Goal: Use online tool/utility: Utilize a website feature to perform a specific function

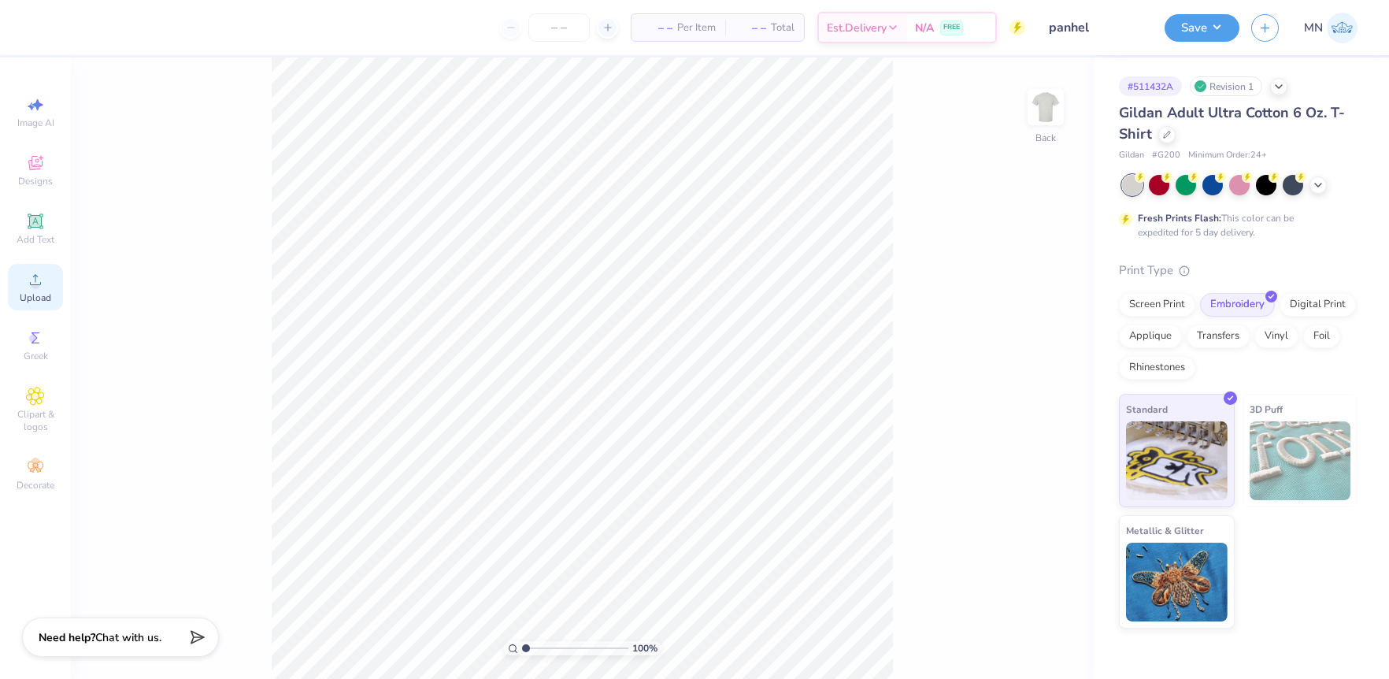
click at [43, 270] on icon at bounding box center [35, 279] width 19 height 19
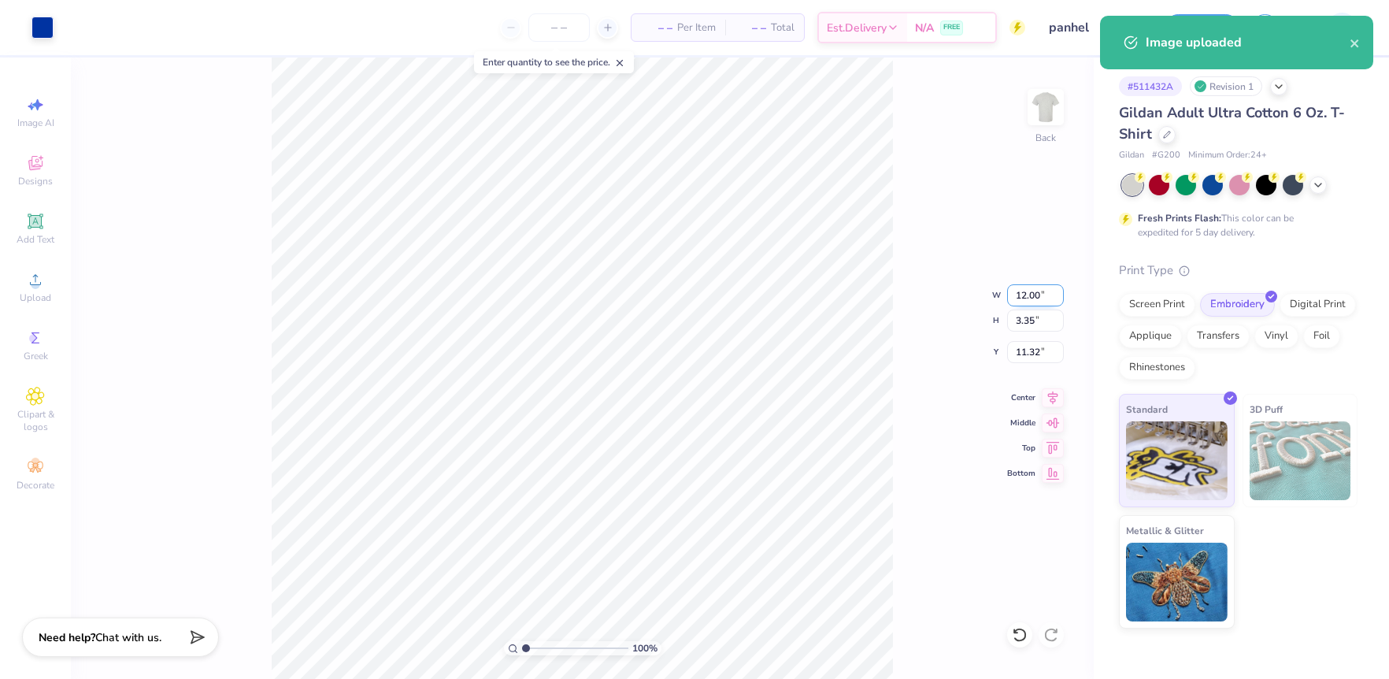
click at [1031, 304] on input "12.00" at bounding box center [1035, 295] width 57 height 22
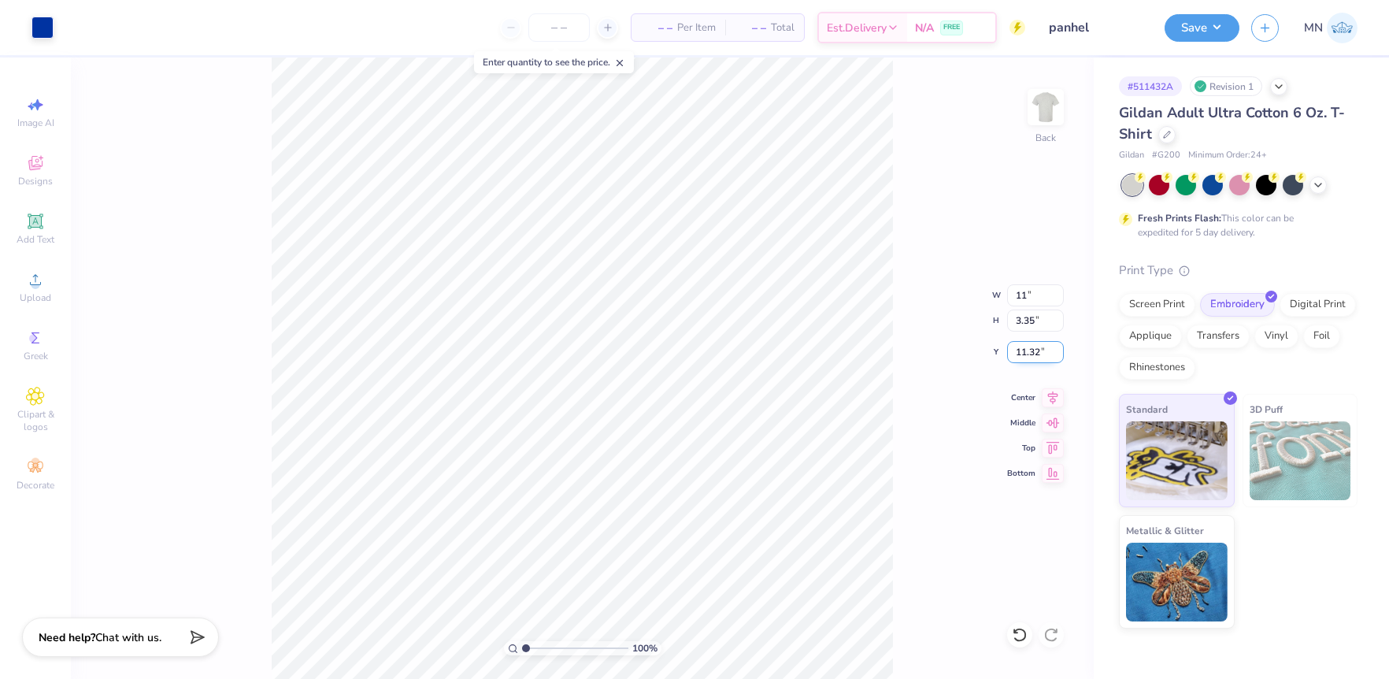
type input "11.00"
type input "3.07"
drag, startPoint x: 1030, startPoint y: 346, endPoint x: 1058, endPoint y: 362, distance: 32.4
click at [1030, 346] on input "11.46" at bounding box center [1035, 352] width 57 height 22
type input "3.00"
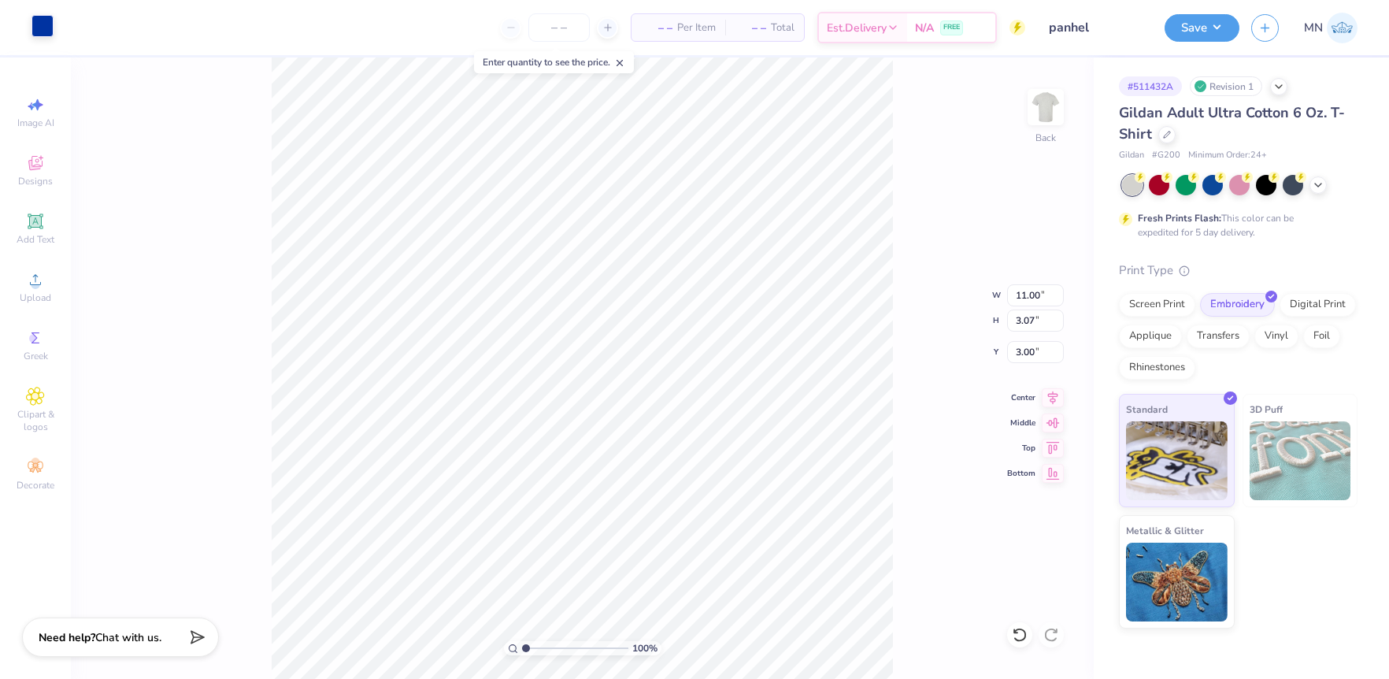
drag, startPoint x: 36, startPoint y: 25, endPoint x: 40, endPoint y: 33, distance: 8.8
click at [36, 25] on div at bounding box center [42, 26] width 22 height 22
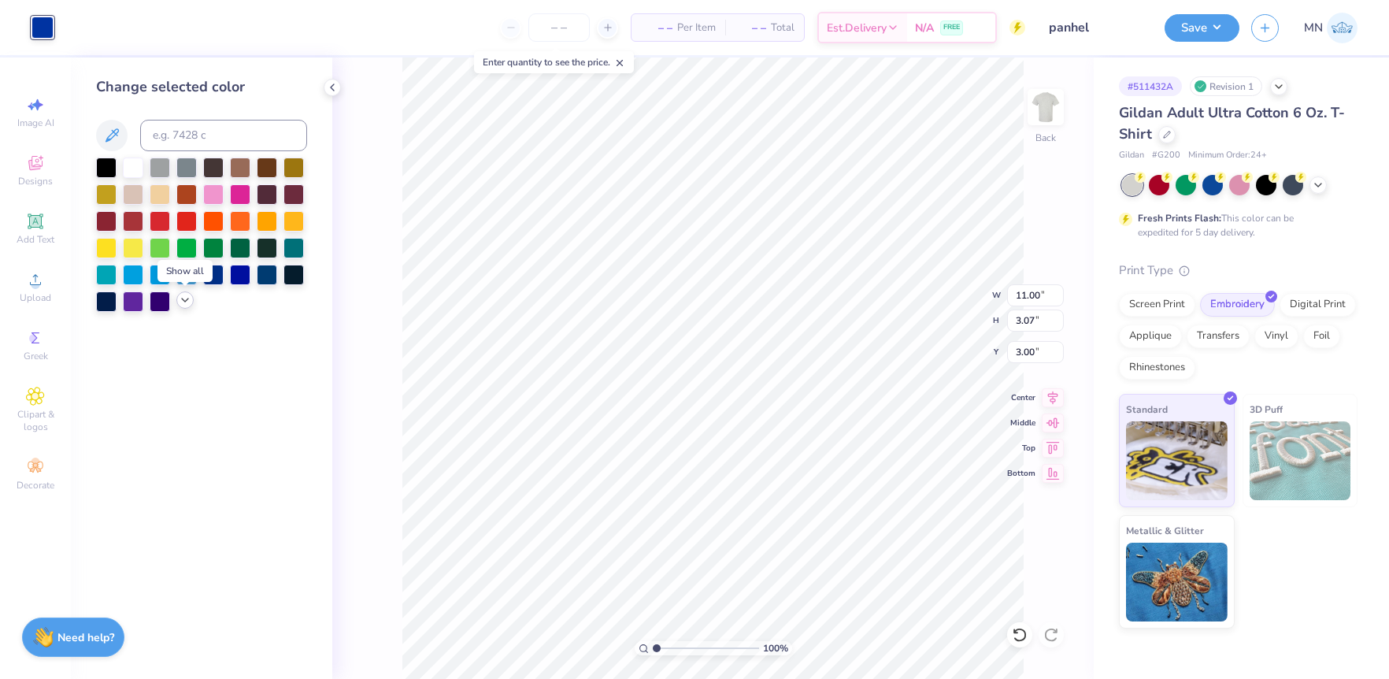
click at [183, 298] on icon at bounding box center [185, 300] width 13 height 13
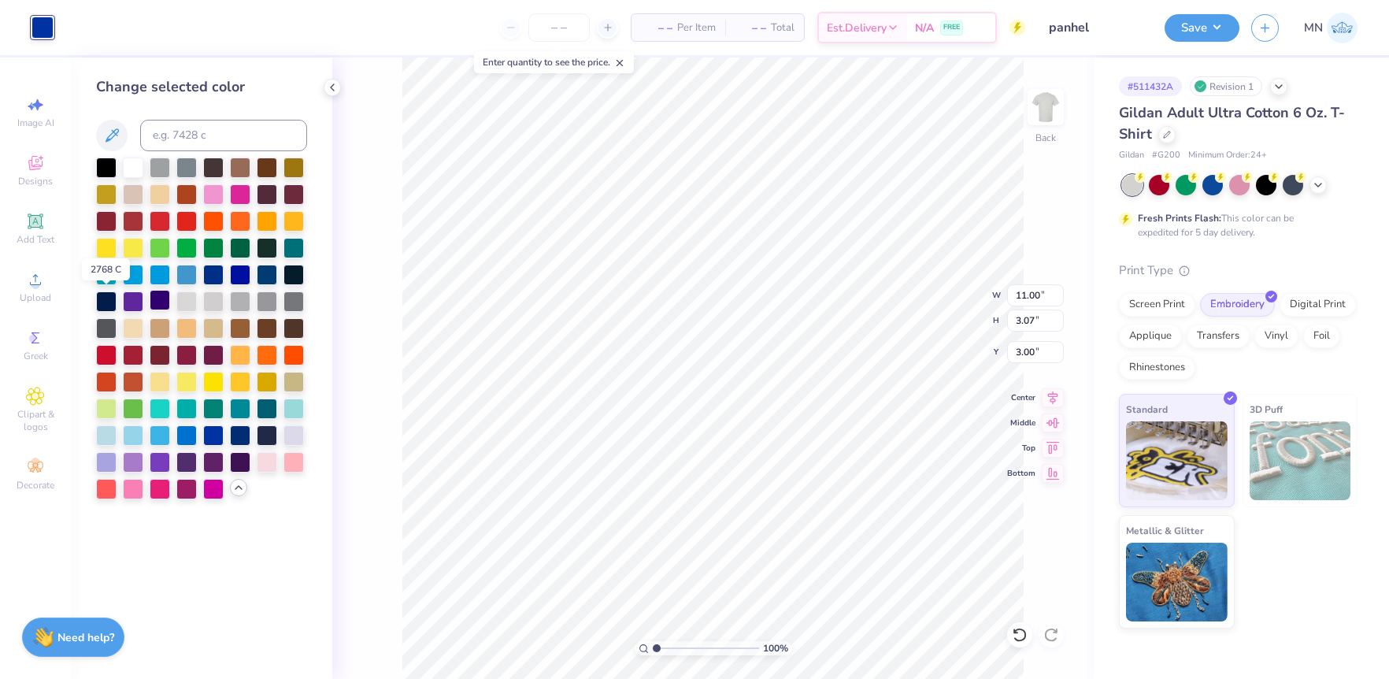
drag, startPoint x: 111, startPoint y: 298, endPoint x: 167, endPoint y: 298, distance: 55.9
click at [111, 298] on div at bounding box center [106, 301] width 20 height 20
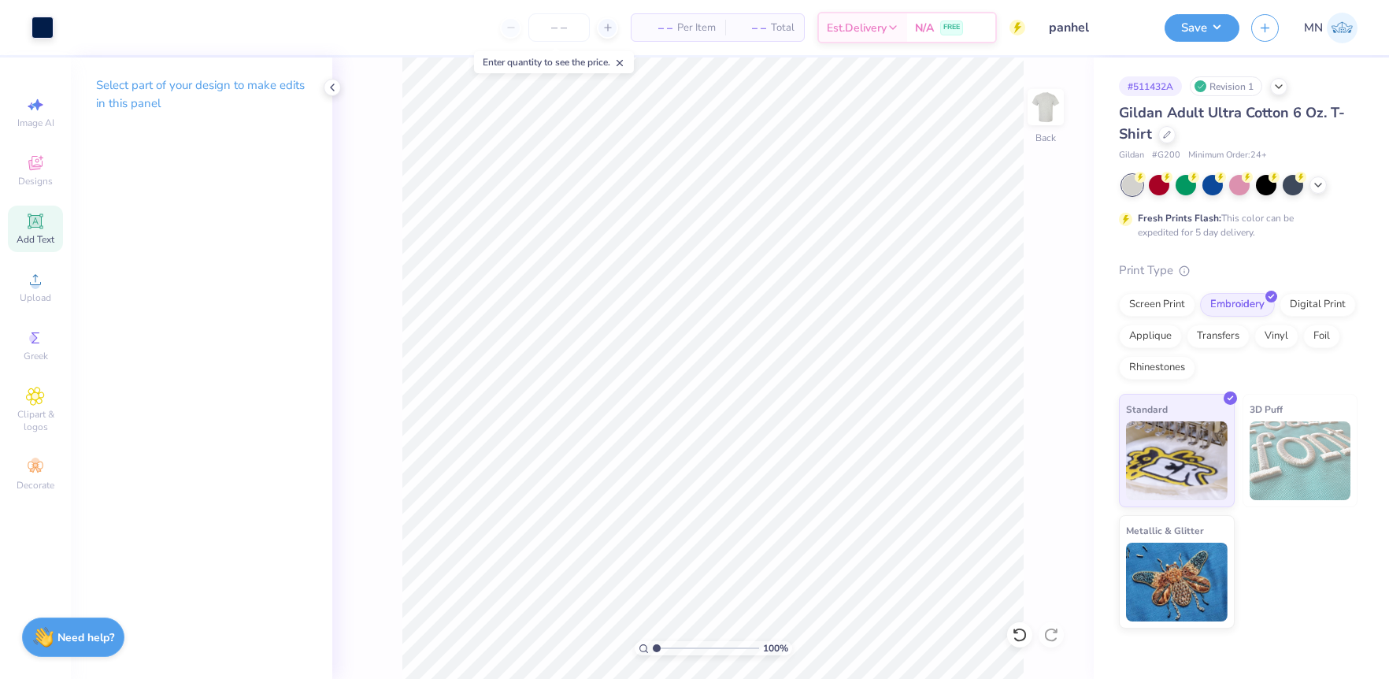
click at [46, 220] on div "Add Text" at bounding box center [35, 229] width 55 height 46
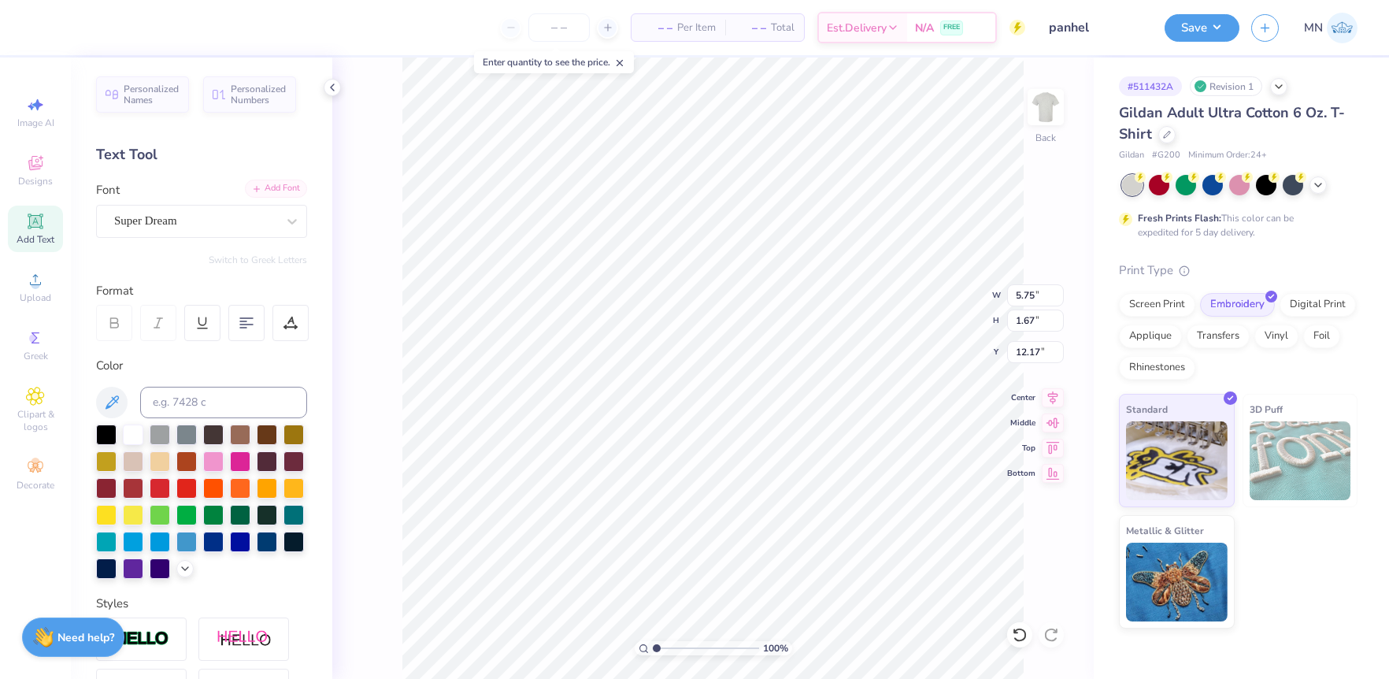
click at [265, 193] on div "Add Font" at bounding box center [276, 189] width 62 height 18
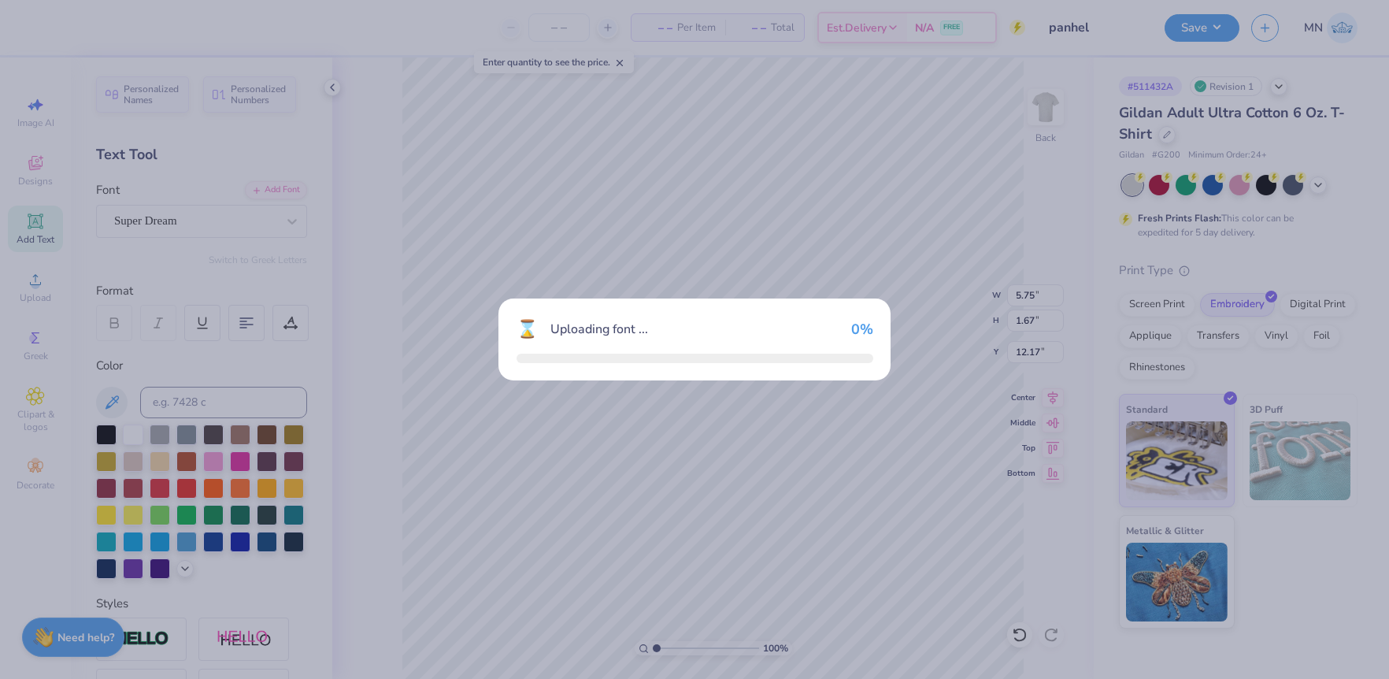
type input "5.29"
type input "1.66"
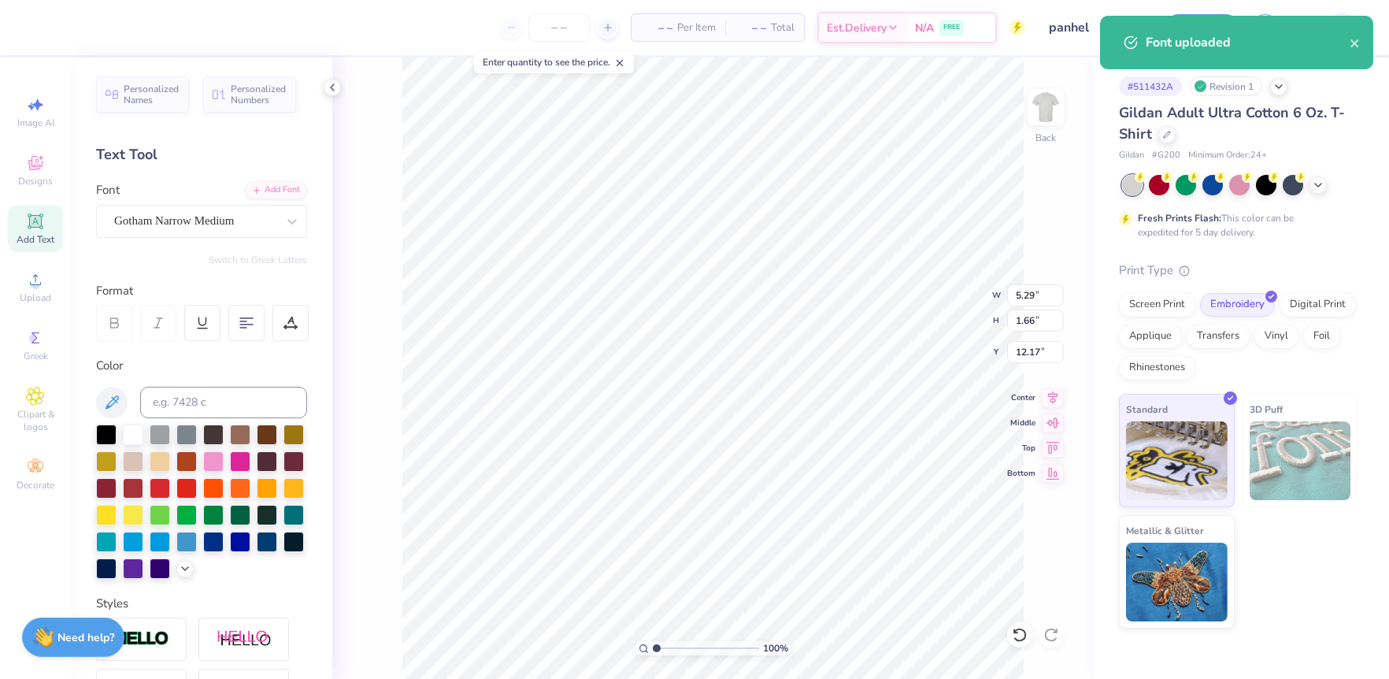
paste textarea "Panhellenic previews"
type textarea "Panhellenic previews"
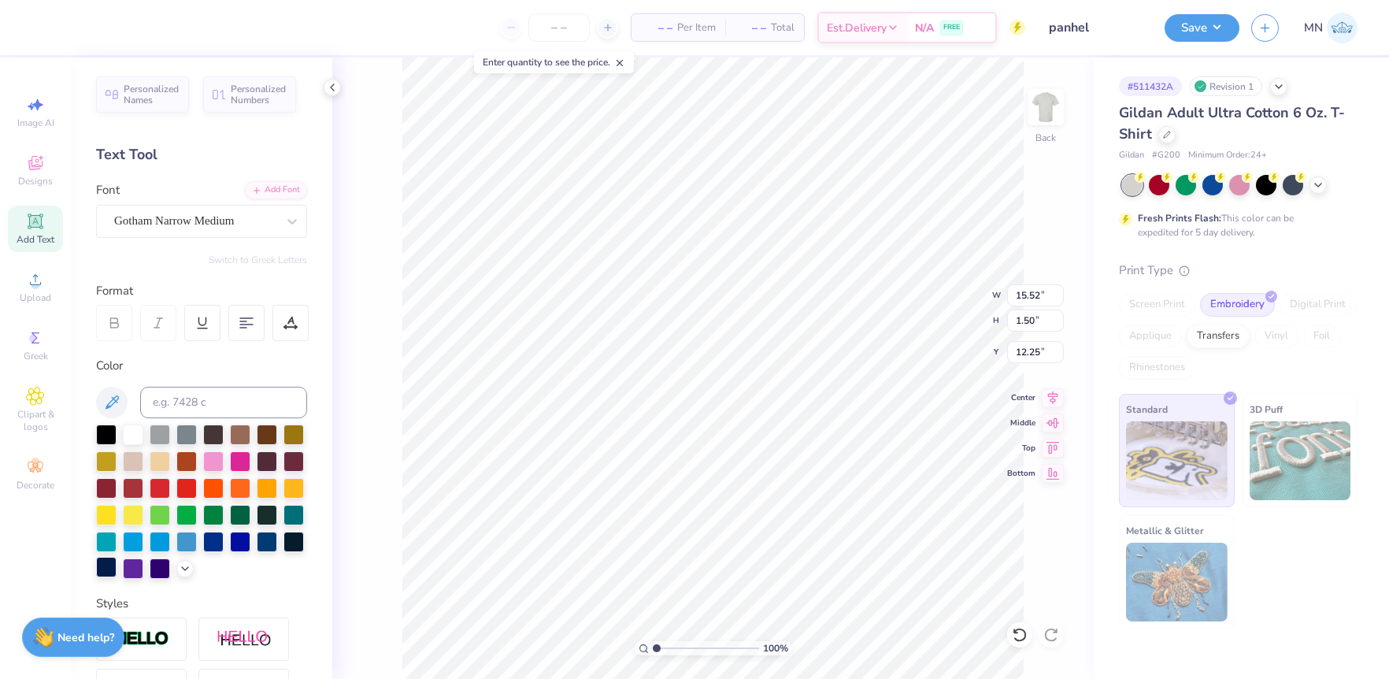
click at [108, 563] on div at bounding box center [106, 567] width 20 height 20
type textarea "PANHELLENIC PREVIEWS"
click at [280, 188] on div "Add Font" at bounding box center [276, 189] width 62 height 18
type input "1.00"
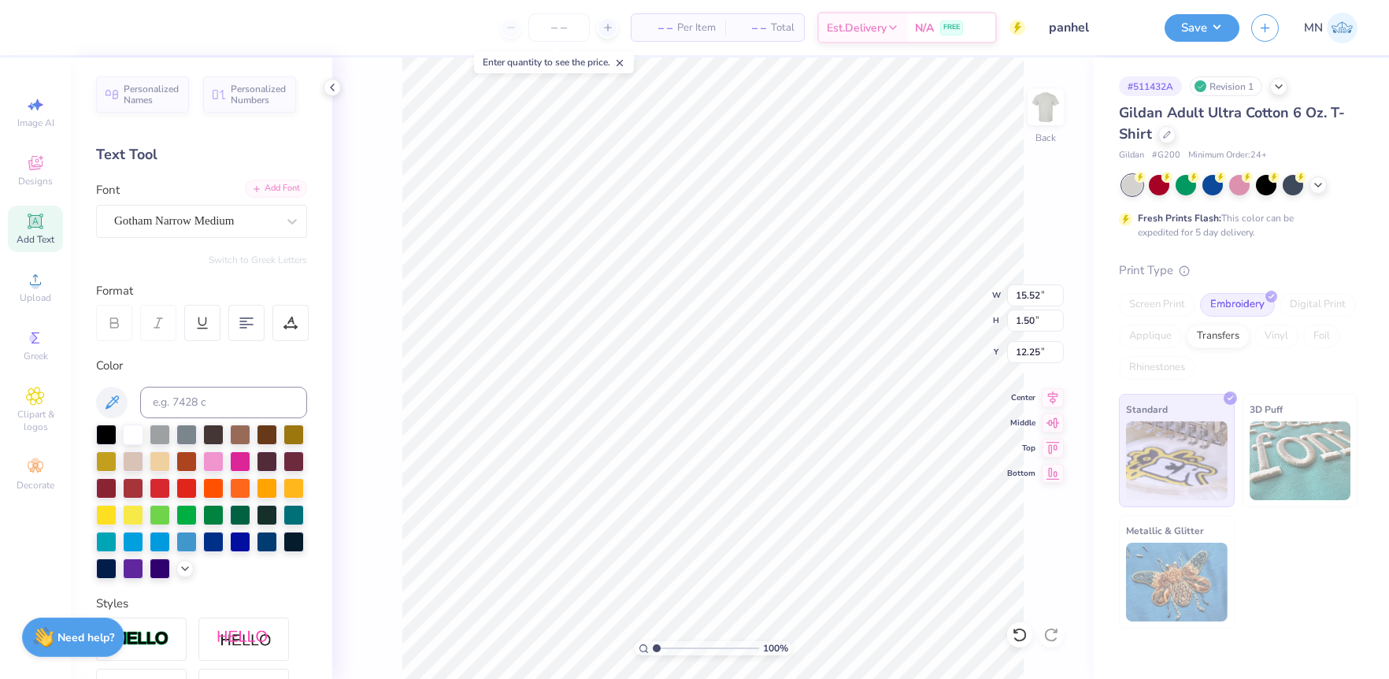
type input "12.50"
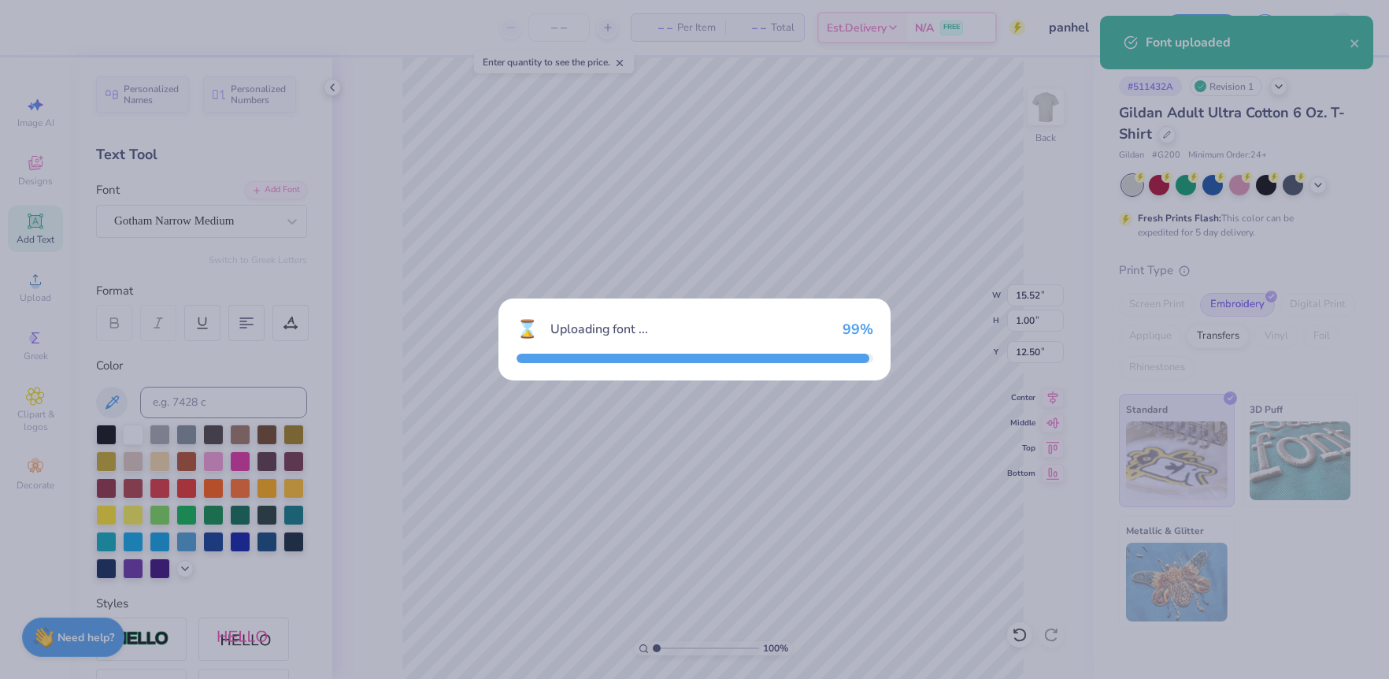
type input "15.50"
type input "0.85"
type input "12.57"
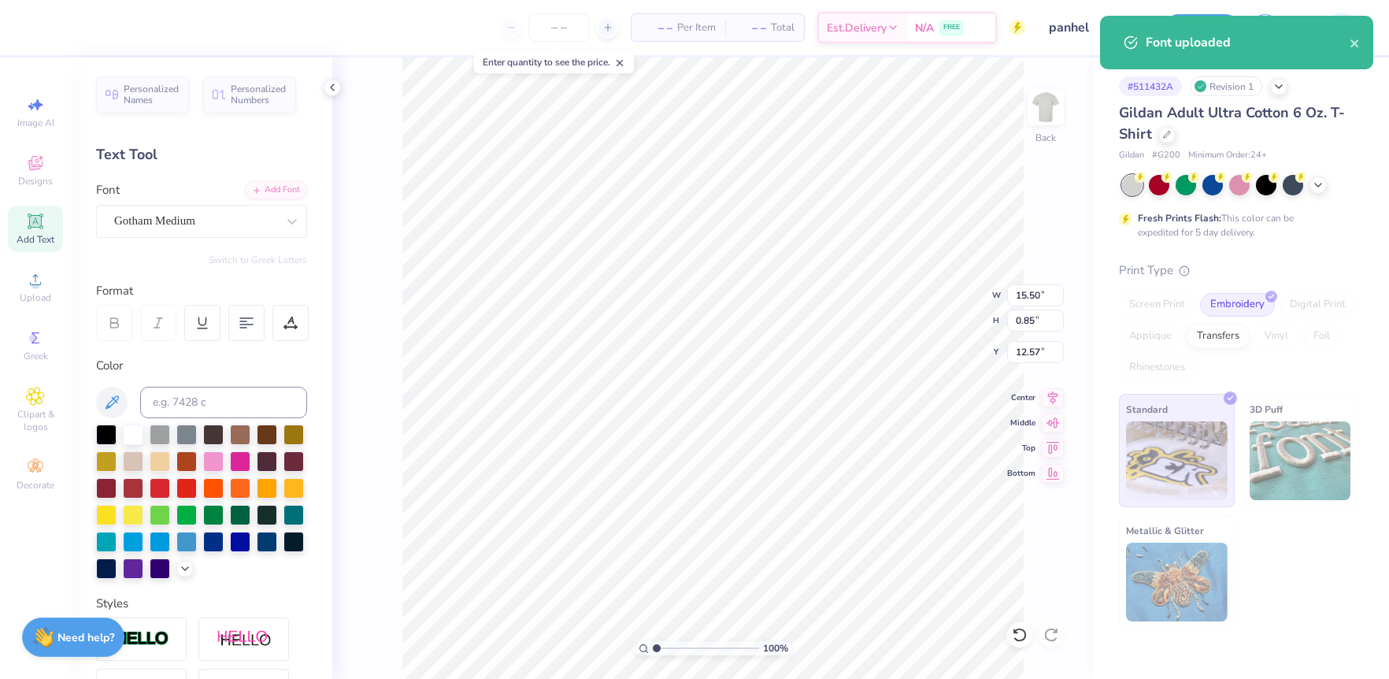
type input "7.23"
type input "0.40"
type input "13.03"
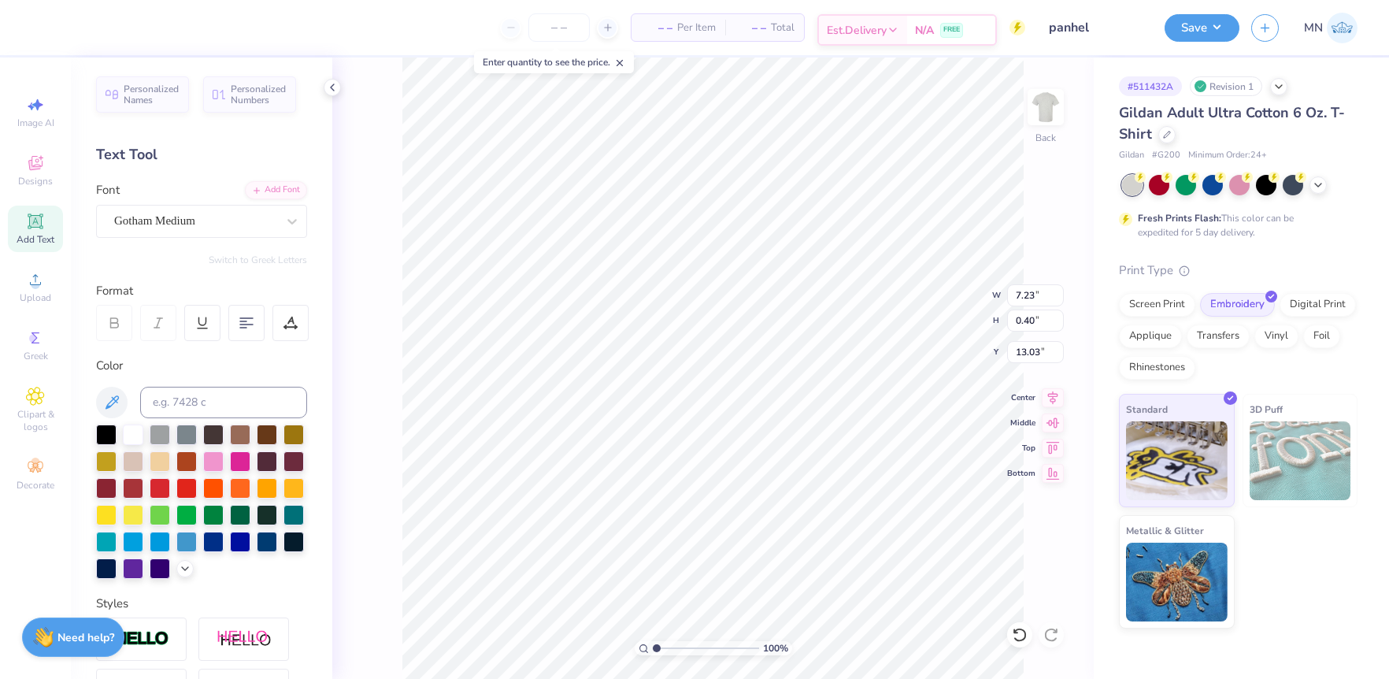
type input "5.17"
type input "6.73"
type input "0.37"
type input "5.20"
click at [277, 192] on div "Add Font" at bounding box center [276, 189] width 62 height 18
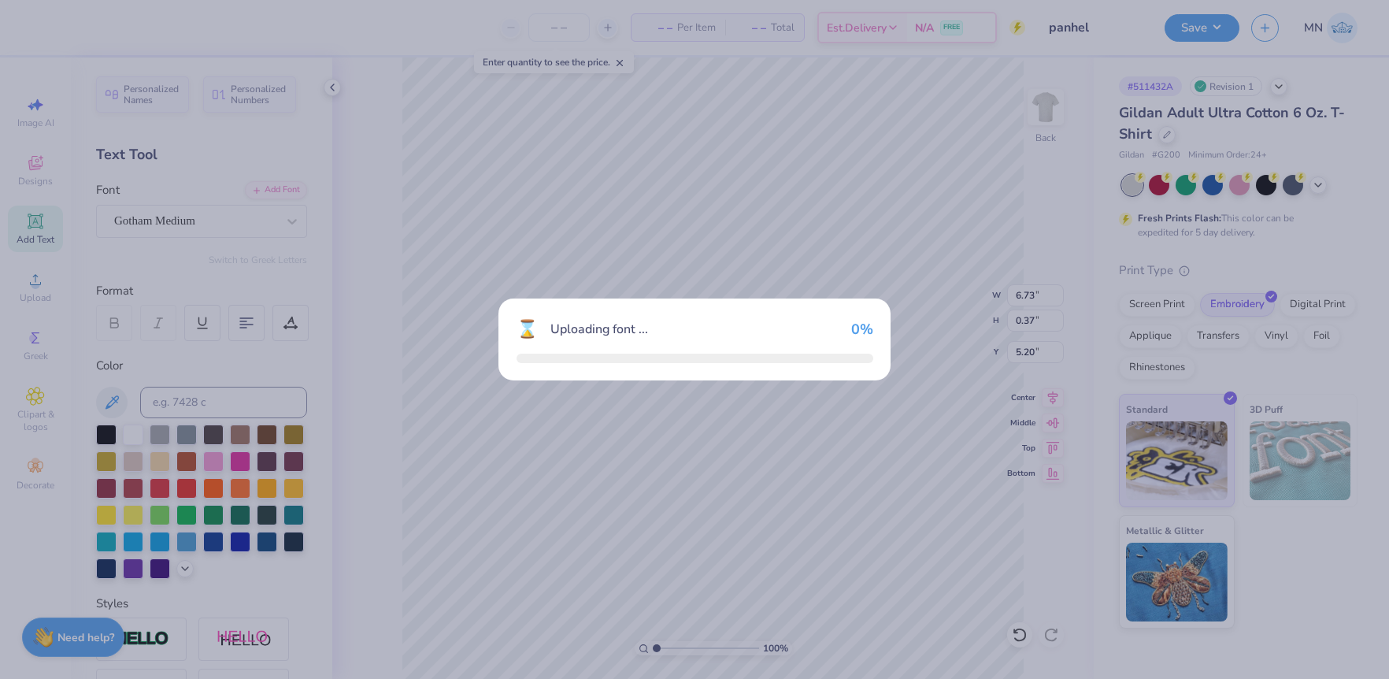
type input "6.44"
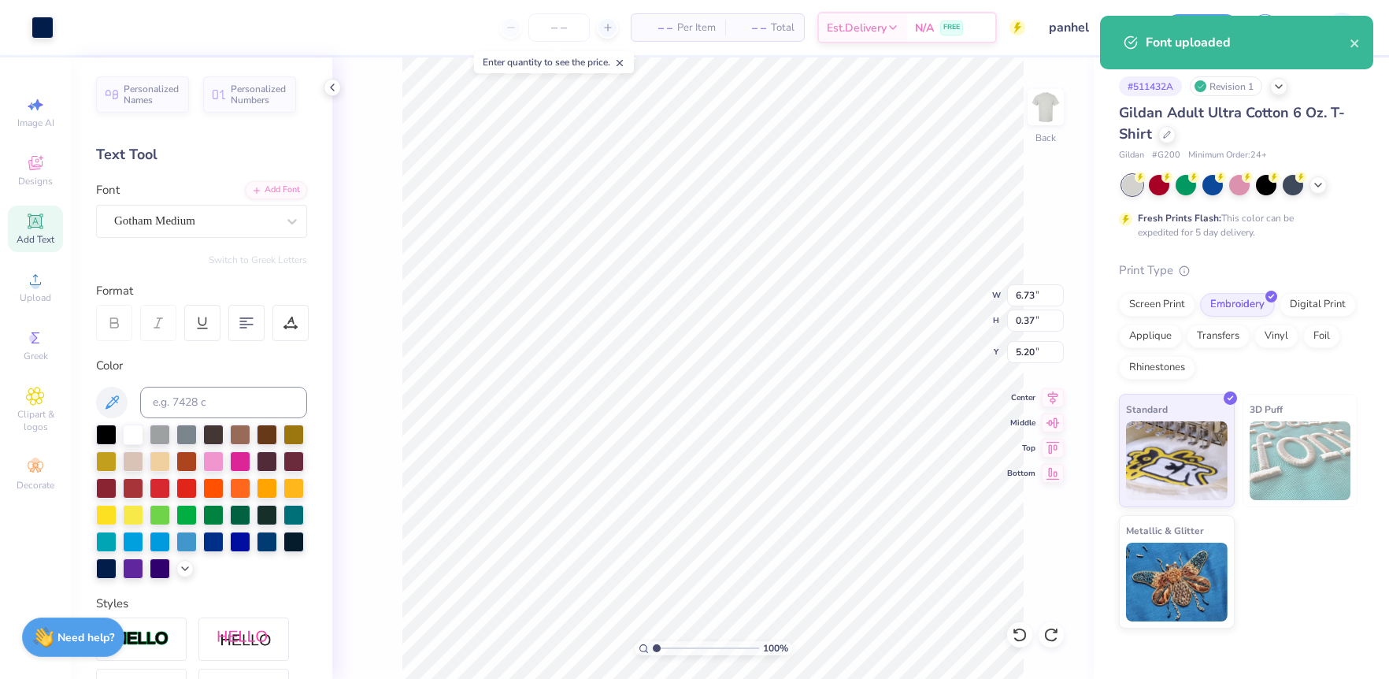
type input "5.21"
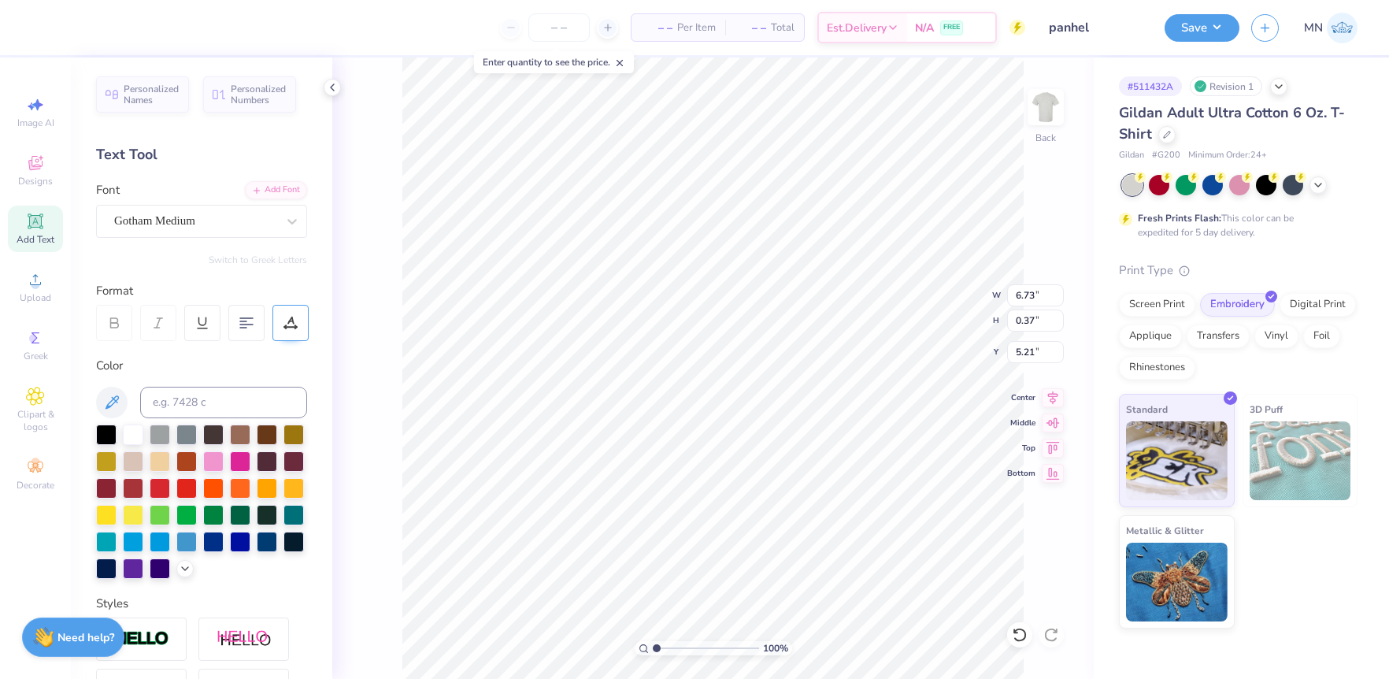
click at [283, 320] on icon at bounding box center [290, 323] width 14 height 14
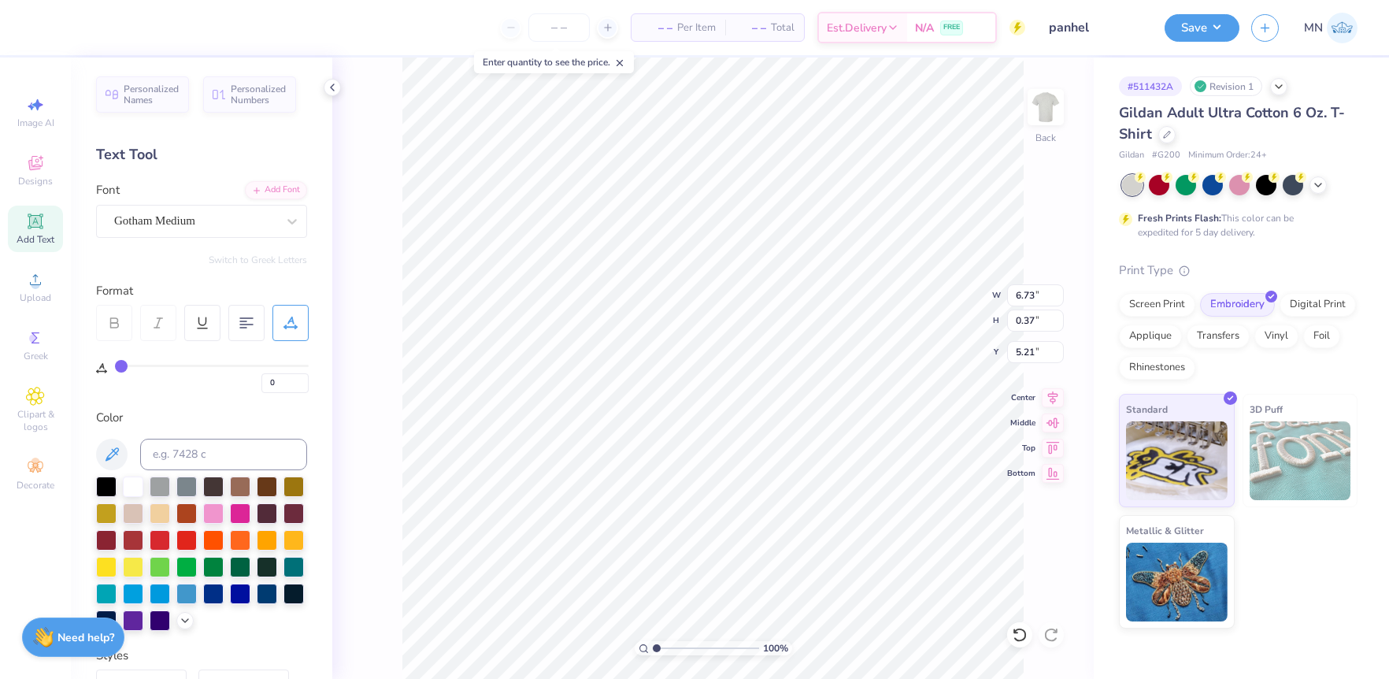
type input "1"
type input "2"
type input "3"
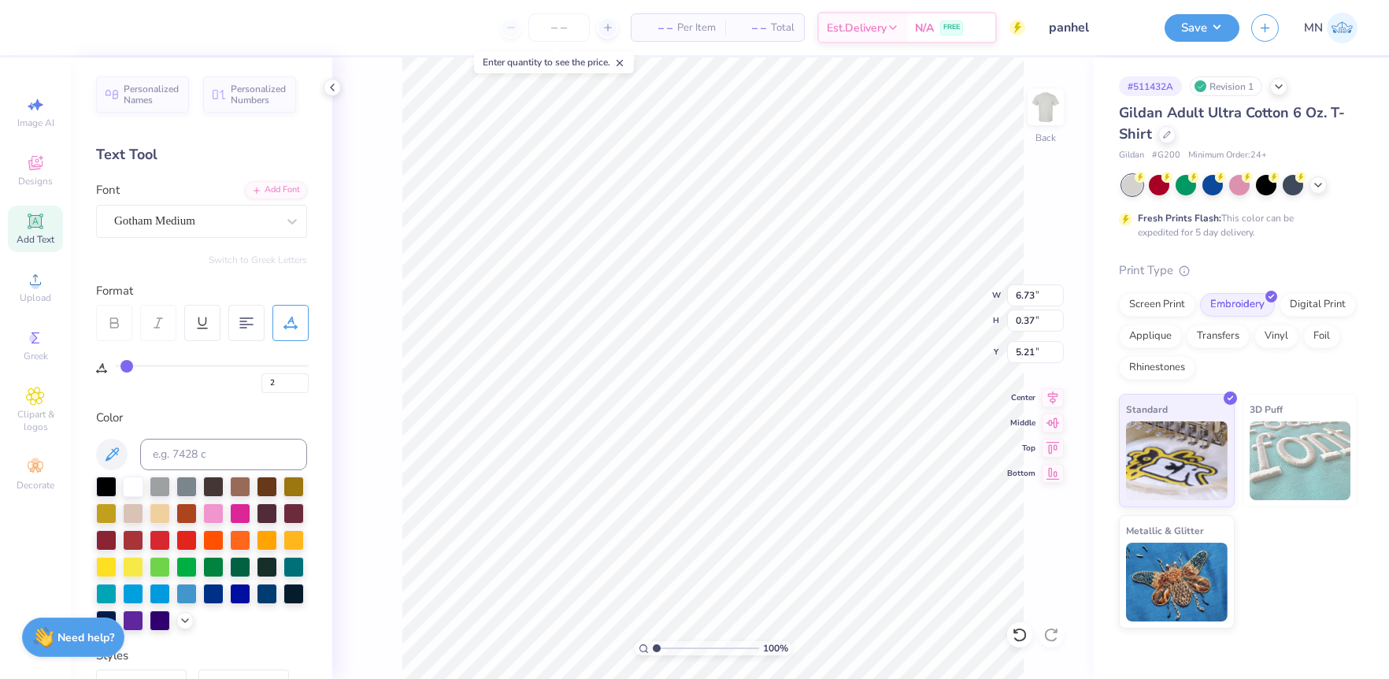
type input "3"
type input "4"
type input "5"
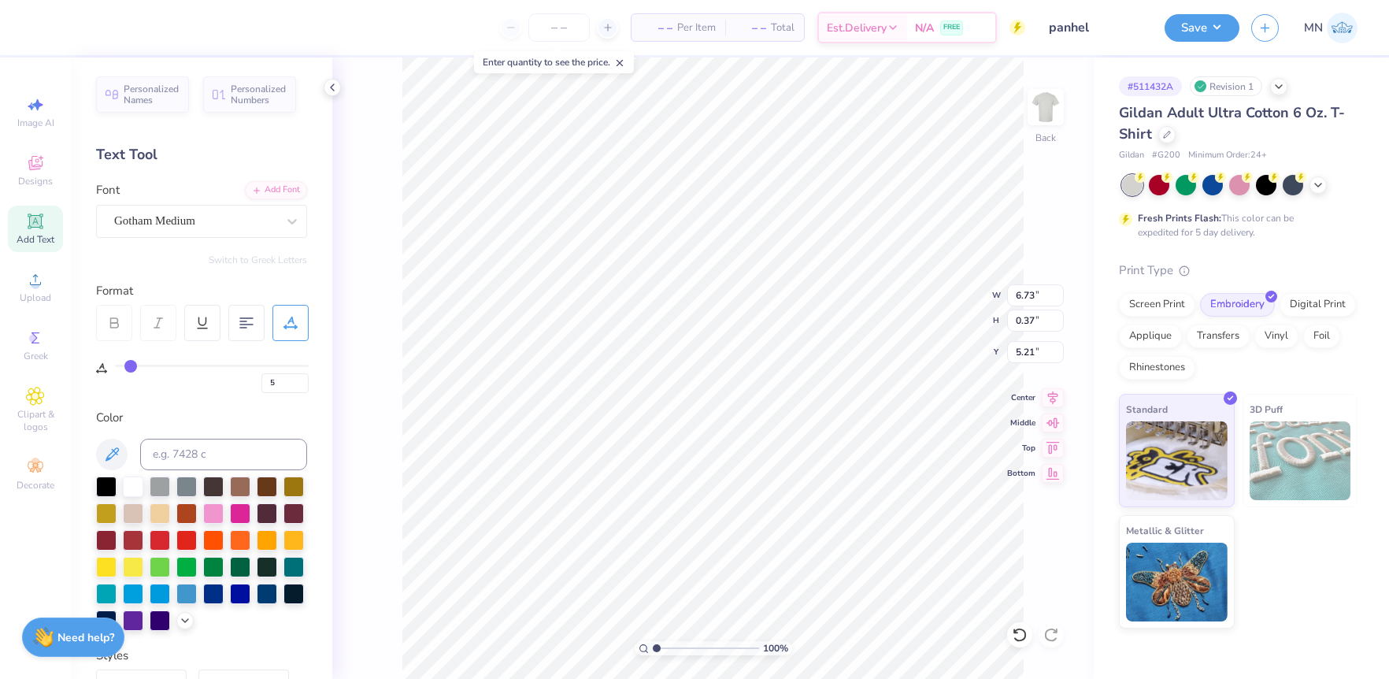
type input "6"
type input "7"
type input "8"
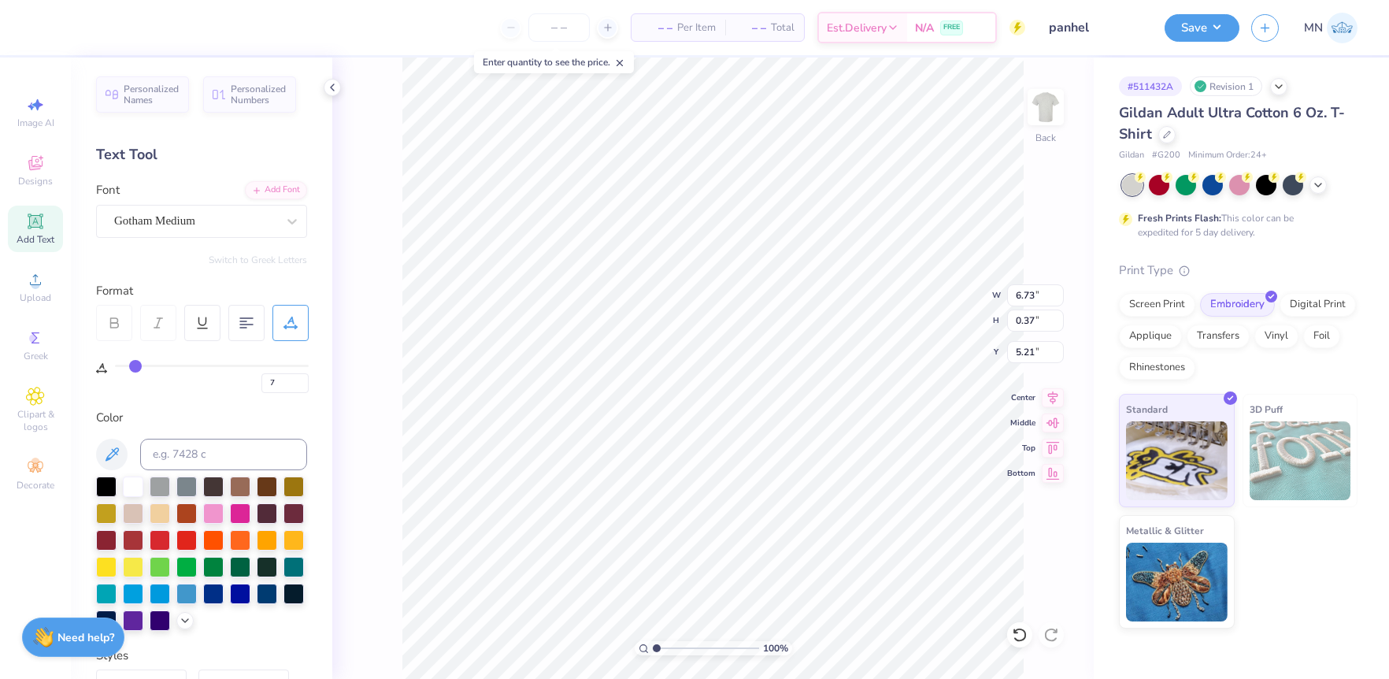
type input "8"
type input "9"
type input "10"
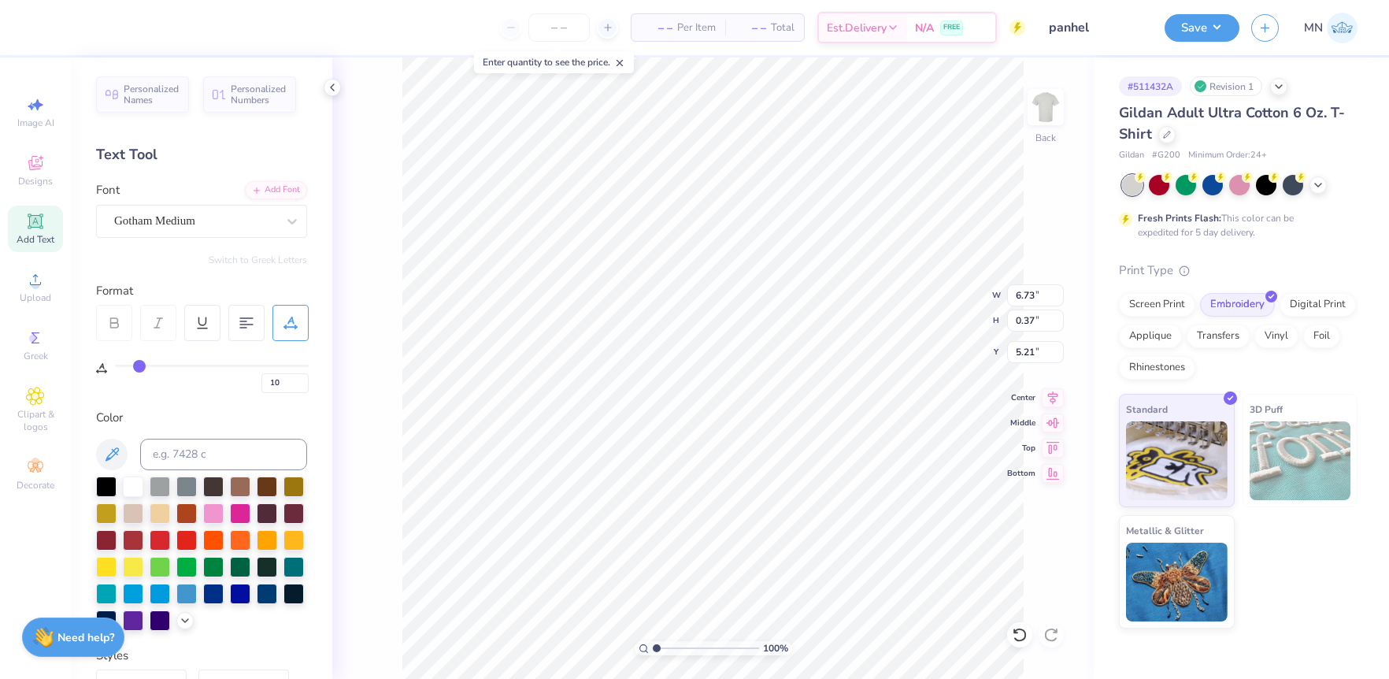
type input "11"
type input "12"
type input "13"
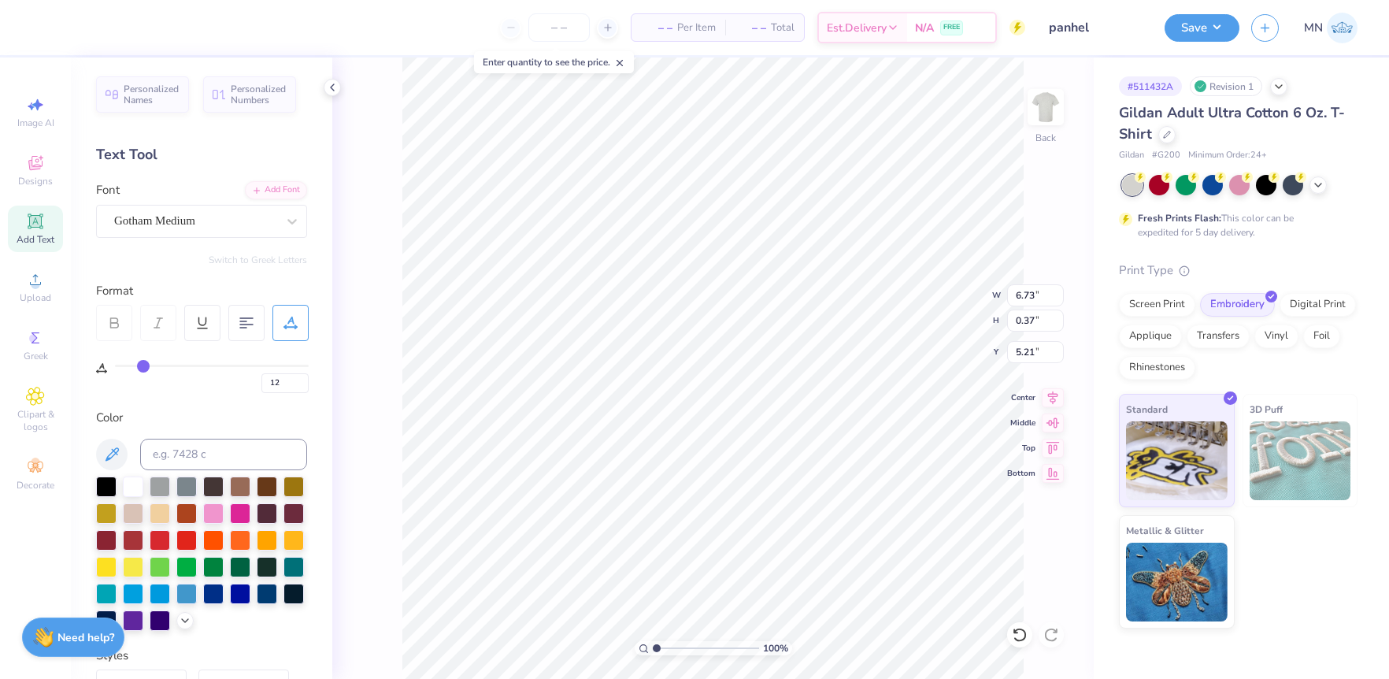
type input "13"
drag, startPoint x: 117, startPoint y: 363, endPoint x: 143, endPoint y: 364, distance: 26.8
type input "13"
click at [143, 365] on input "range" at bounding box center [212, 366] width 194 height 2
type input "8.00"
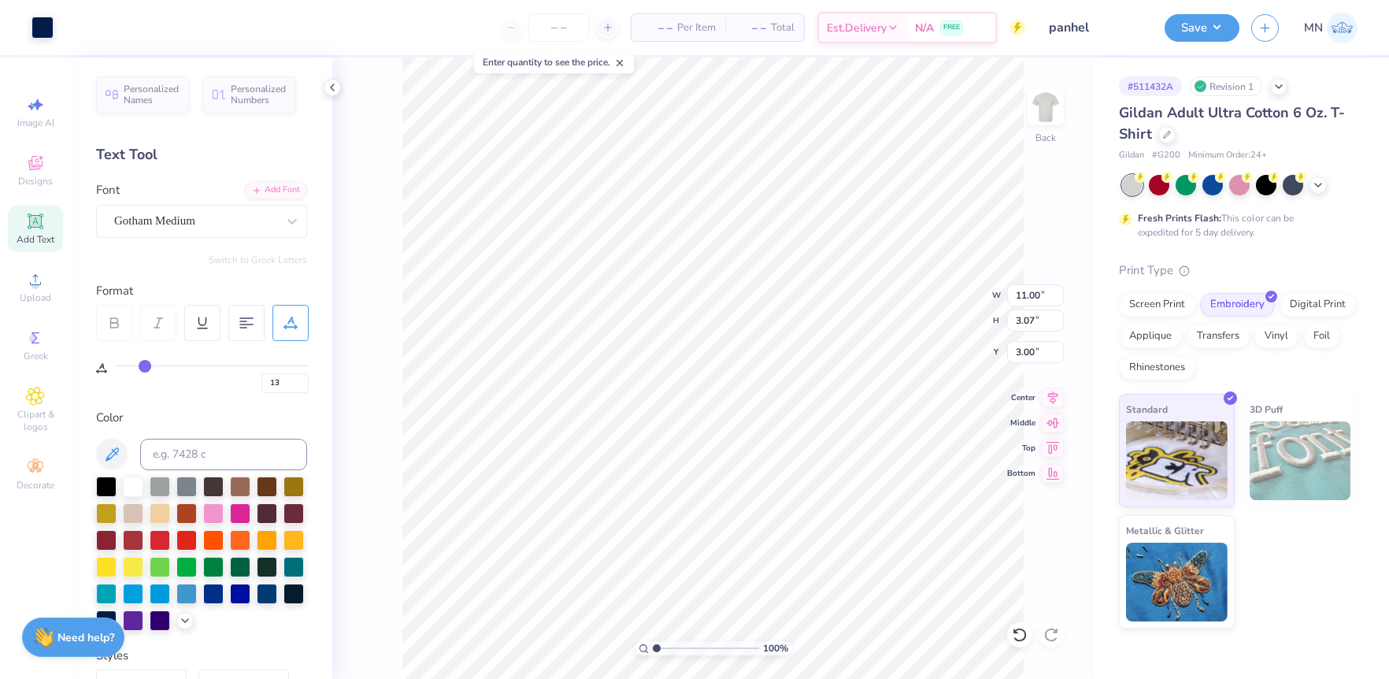
type input "8.00"
type input "0.37"
type input "5.21"
type input "6.14"
type input "0.28"
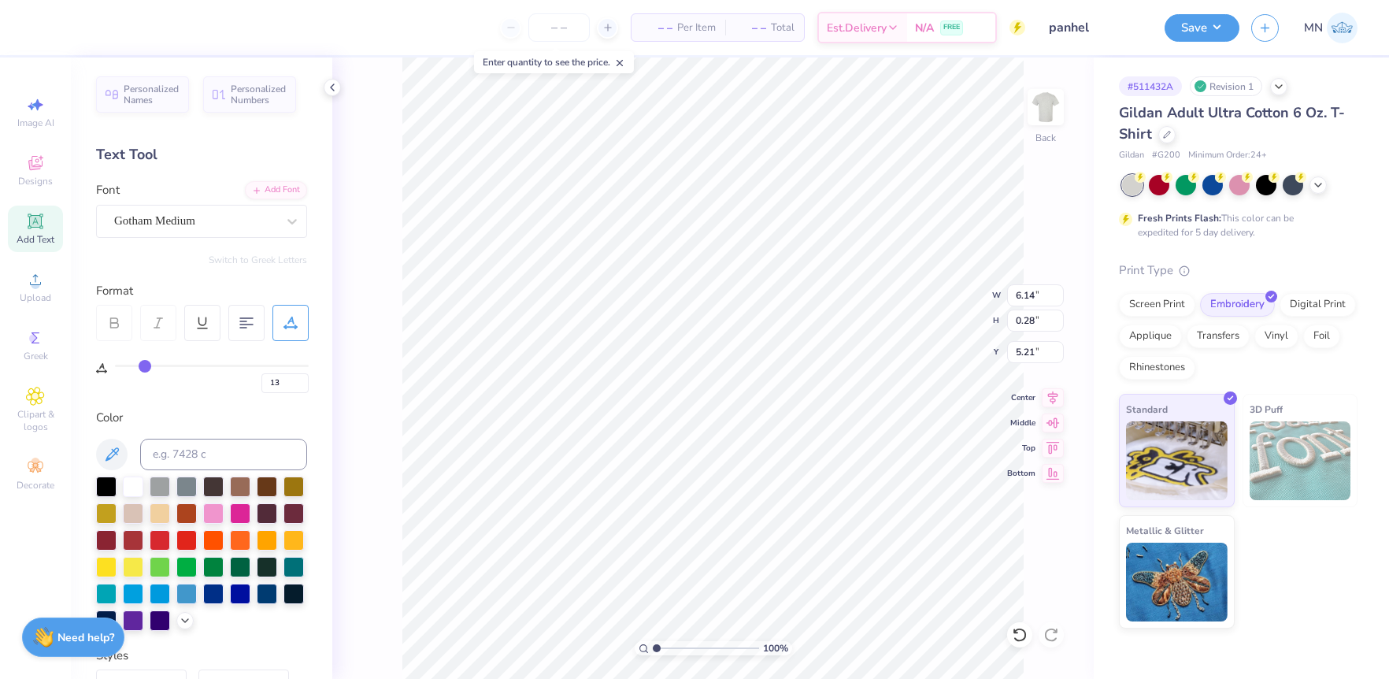
type input "5.24"
click at [734, 503] on li "Group" at bounding box center [743, 500] width 124 height 31
click at [1024, 350] on input "3.00" at bounding box center [1035, 352] width 57 height 22
drag, startPoint x: 1213, startPoint y: 26, endPoint x: 1216, endPoint y: 44, distance: 18.3
click at [1213, 26] on button "Save" at bounding box center [1202, 28] width 75 height 28
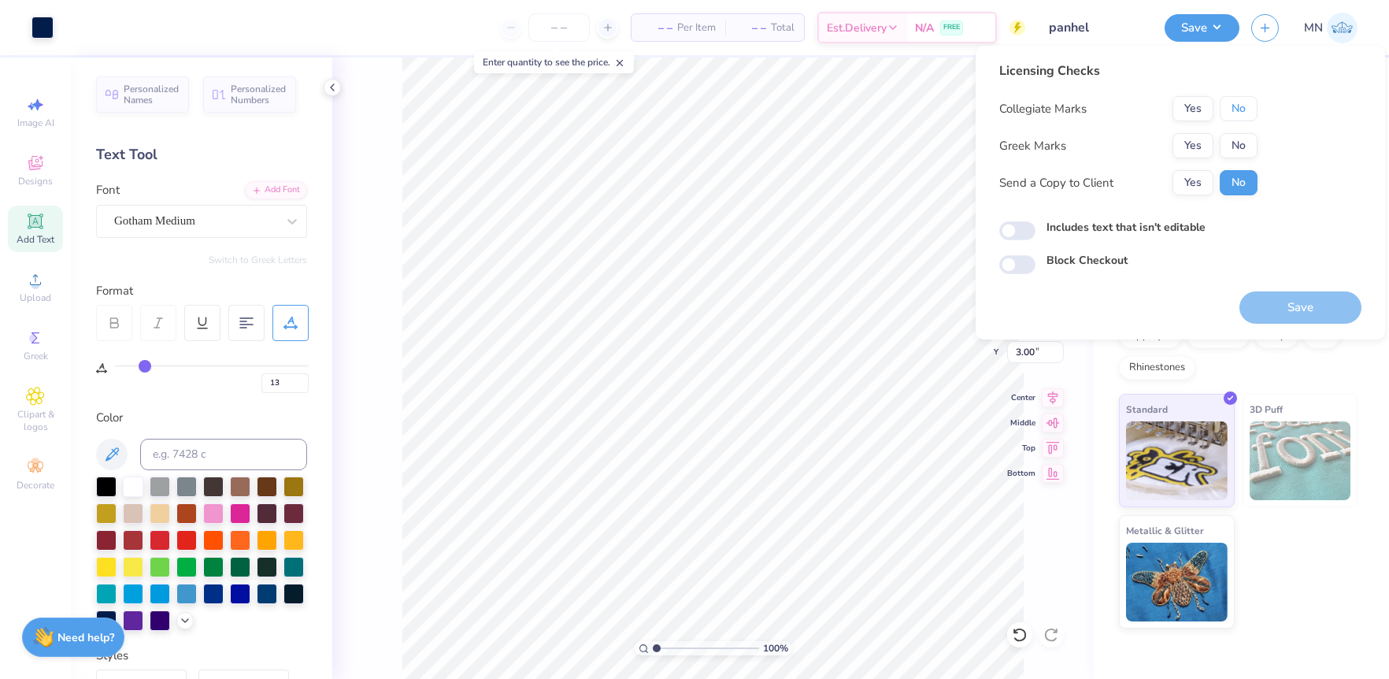
drag, startPoint x: 1244, startPoint y: 105, endPoint x: 1211, endPoint y: 132, distance: 42.6
click at [1243, 105] on button "No" at bounding box center [1239, 108] width 38 height 25
drag, startPoint x: 1190, startPoint y: 144, endPoint x: 1270, endPoint y: 271, distance: 150.1
click at [1192, 148] on button "Yes" at bounding box center [1193, 145] width 41 height 25
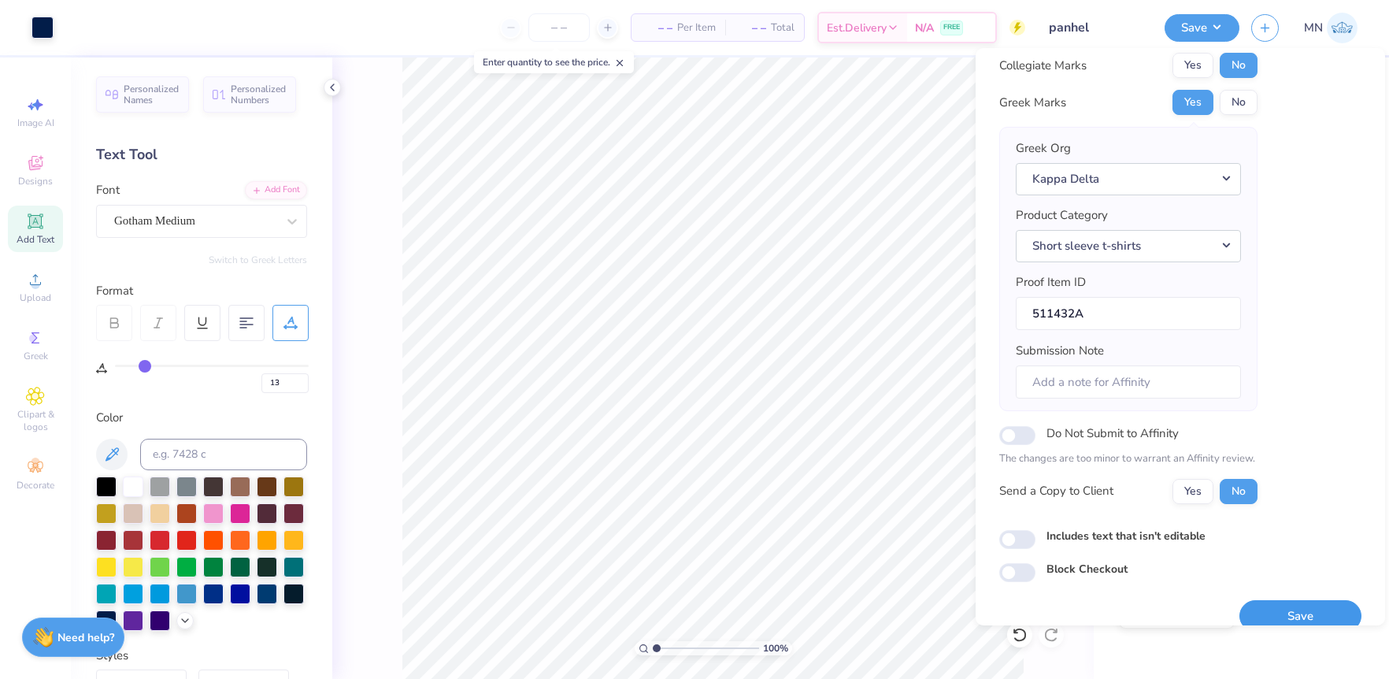
scroll to position [68, 0]
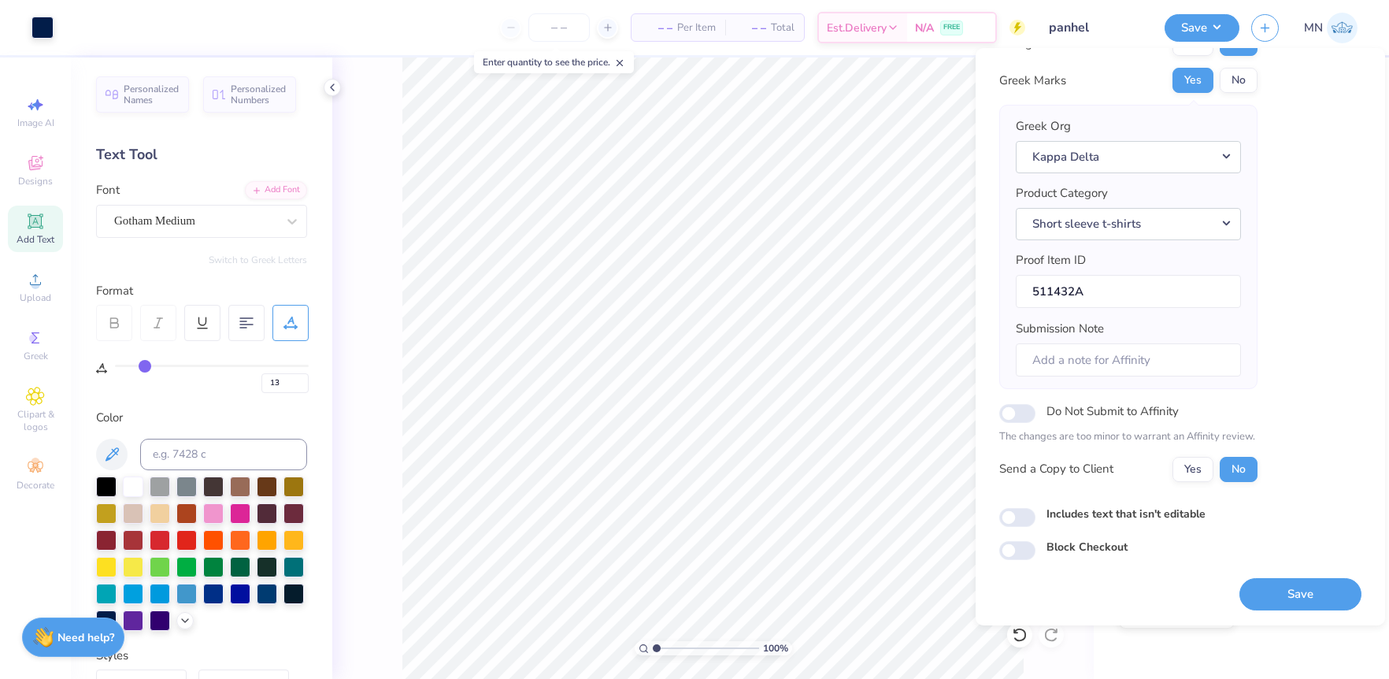
drag, startPoint x: 1280, startPoint y: 599, endPoint x: 1172, endPoint y: 12, distance: 597.3
click at [1280, 599] on button "Save" at bounding box center [1300, 594] width 122 height 32
